Goal: Task Accomplishment & Management: Manage account settings

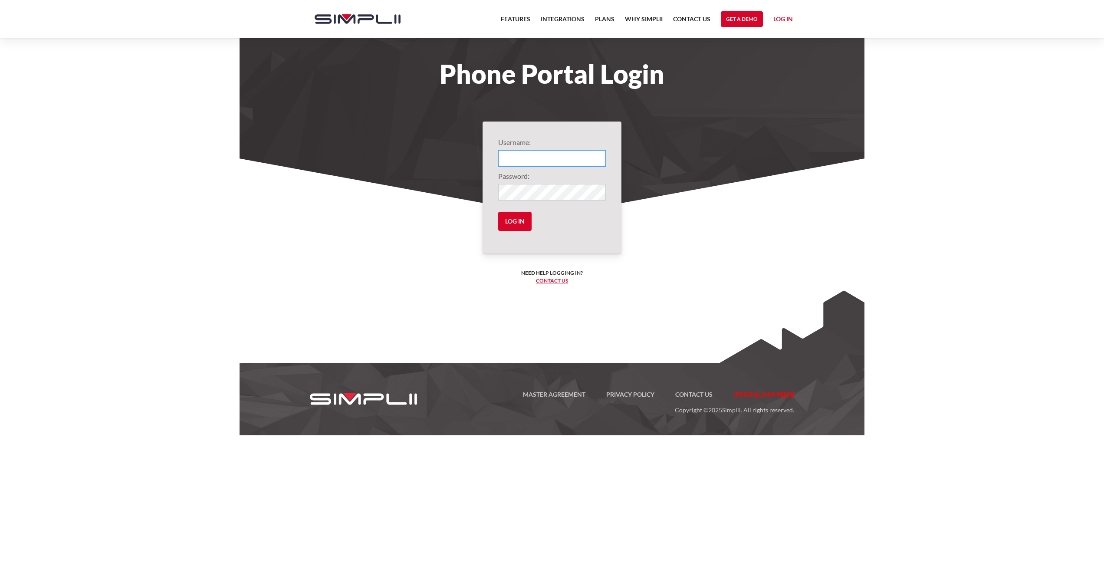
type input "1001@PFAInc"
click at [511, 221] on input "Log in" at bounding box center [514, 221] width 33 height 19
click at [512, 216] on input "Log in" at bounding box center [514, 221] width 33 height 19
click at [523, 220] on input "Log in" at bounding box center [514, 221] width 33 height 19
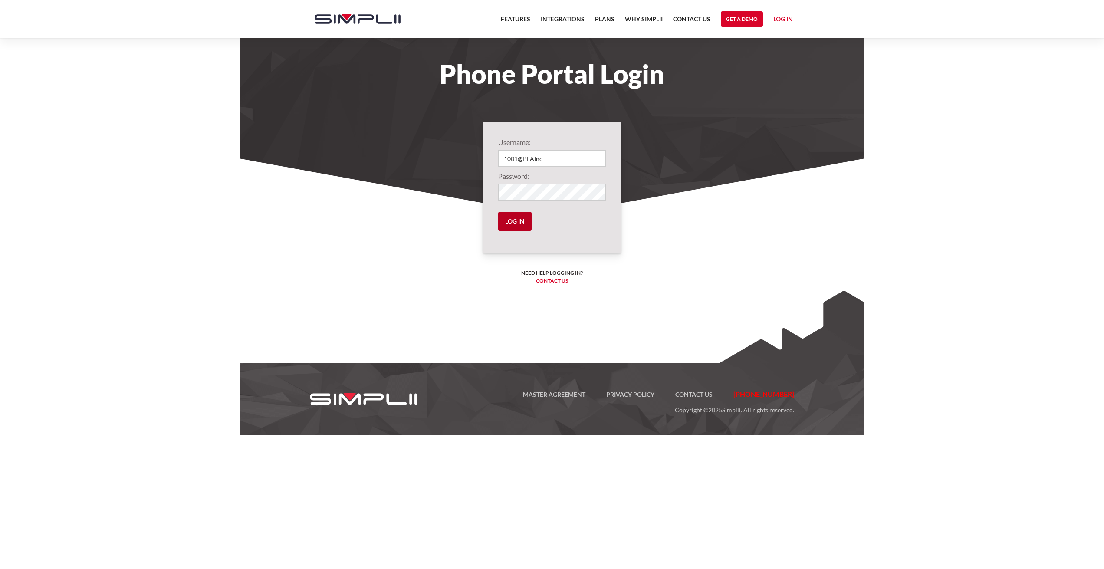
click at [516, 224] on input "Log in" at bounding box center [514, 221] width 33 height 19
type input "1001@PFAInc"
click at [521, 226] on input "Log in" at bounding box center [514, 221] width 33 height 19
click at [782, 20] on link "Log in" at bounding box center [784, 20] width 20 height 13
